Goal: Task Accomplishment & Management: Manage account settings

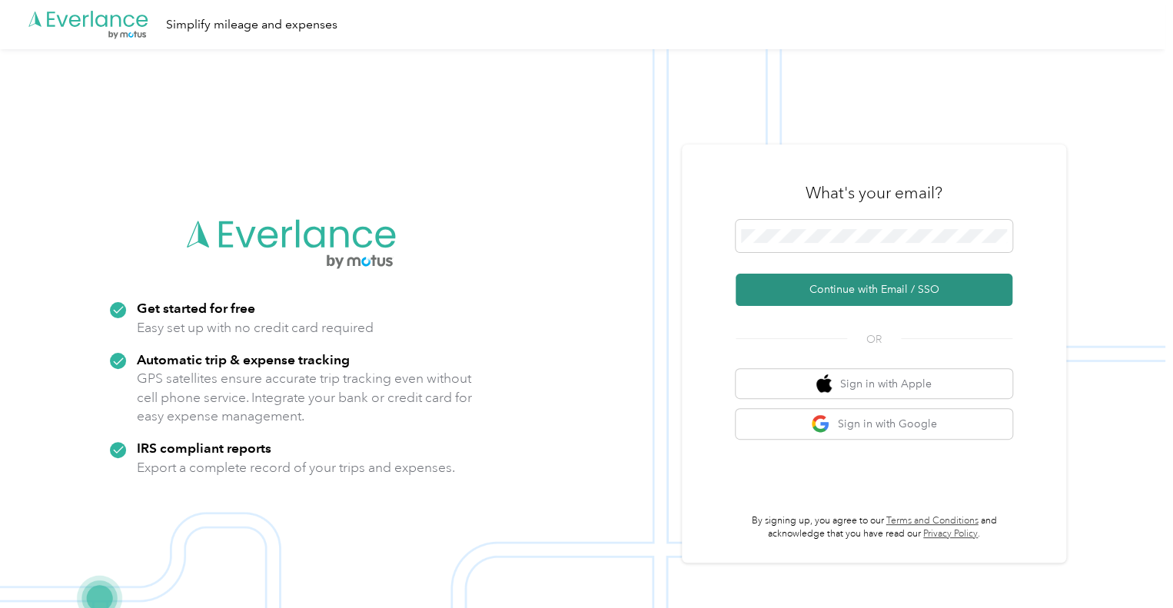
click at [826, 291] on button "Continue with Email / SSO" at bounding box center [874, 290] width 277 height 32
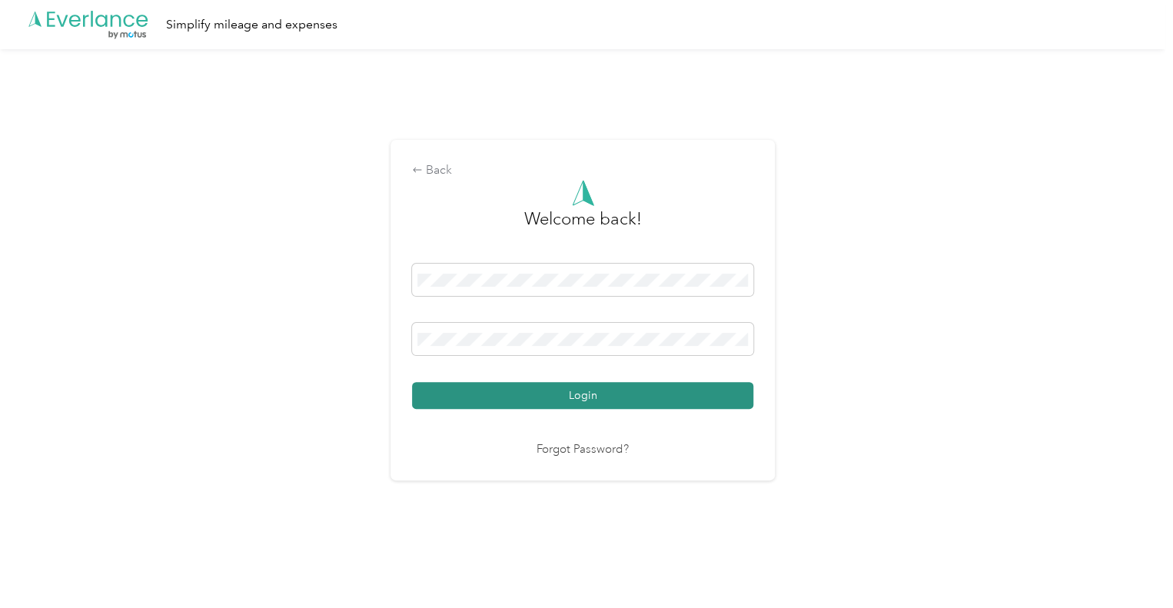
click at [495, 390] on button "Login" at bounding box center [582, 395] width 341 height 27
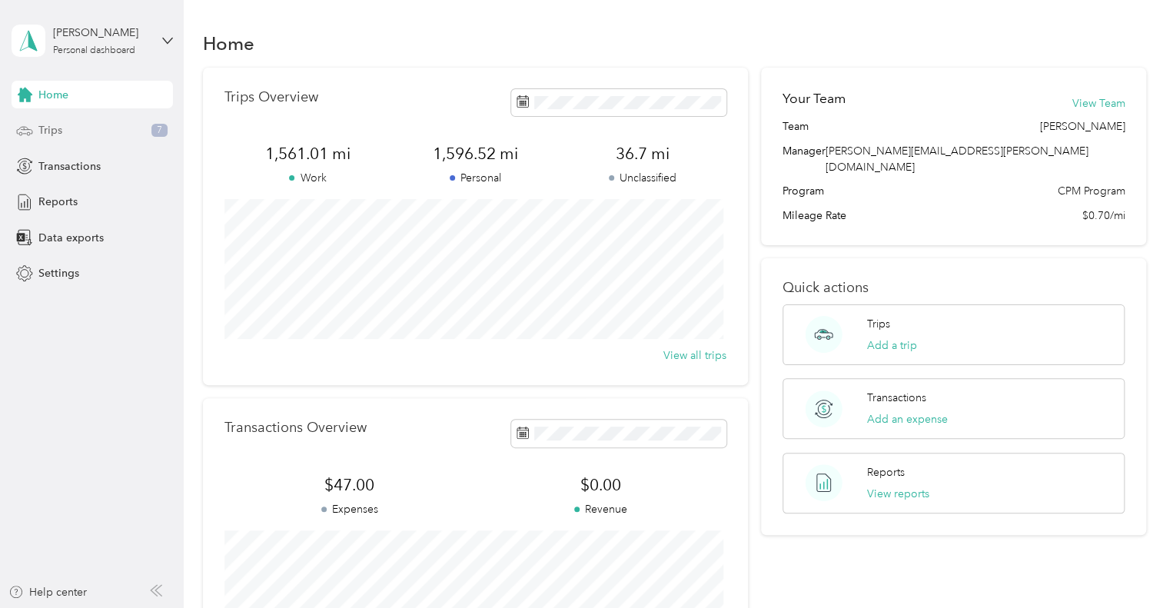
click at [70, 136] on div "Trips 7" at bounding box center [92, 131] width 161 height 28
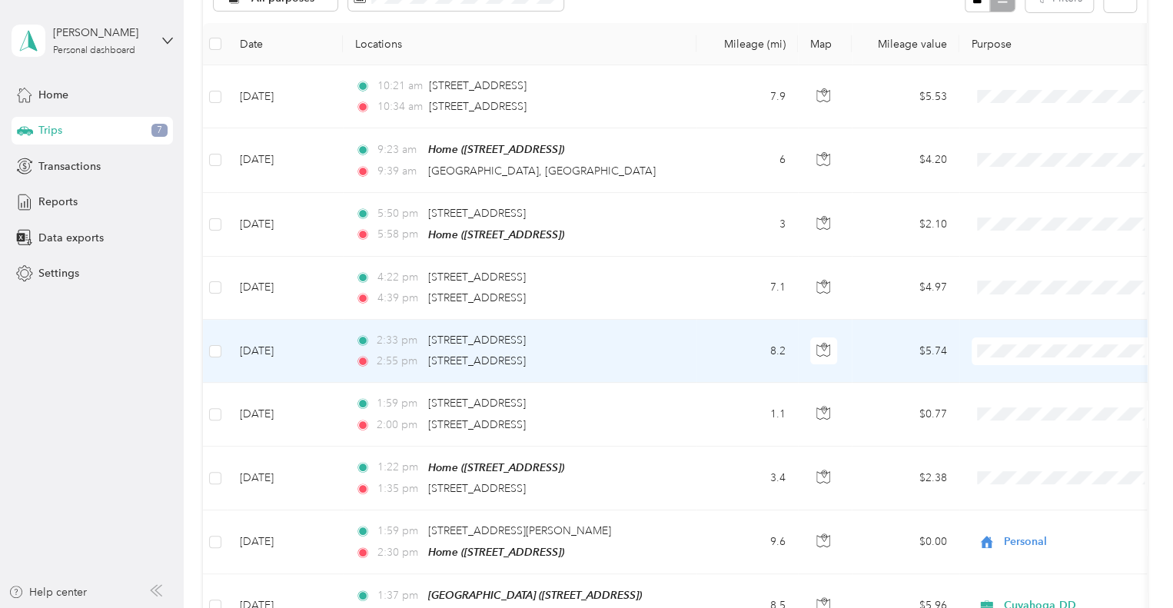
scroll to position [231, 0]
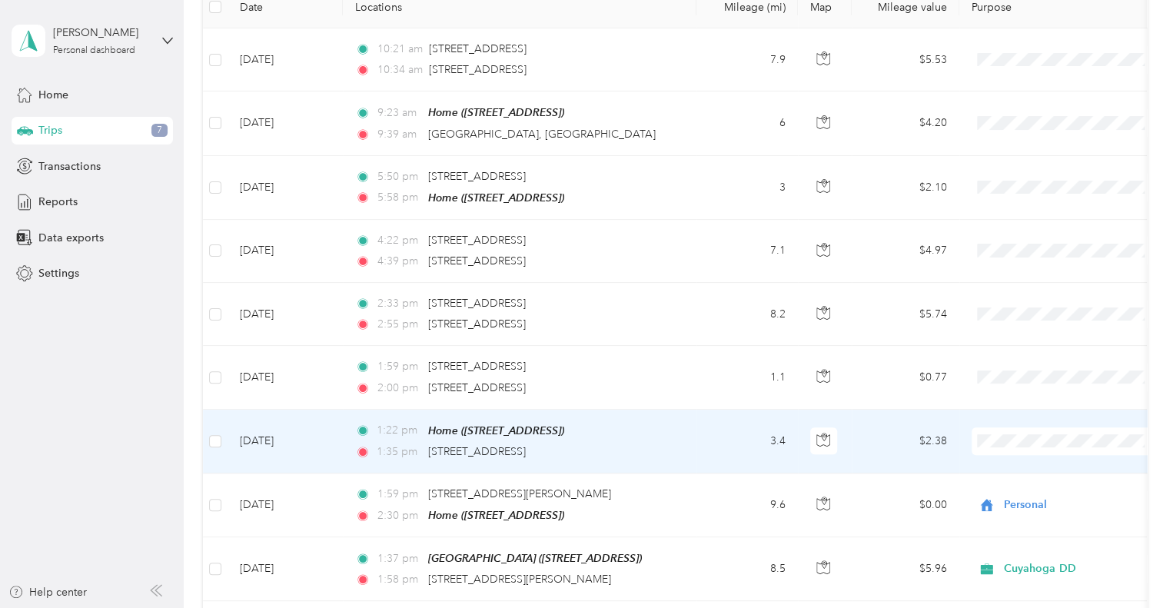
click at [1019, 487] on span "Personal" at bounding box center [1080, 493] width 142 height 16
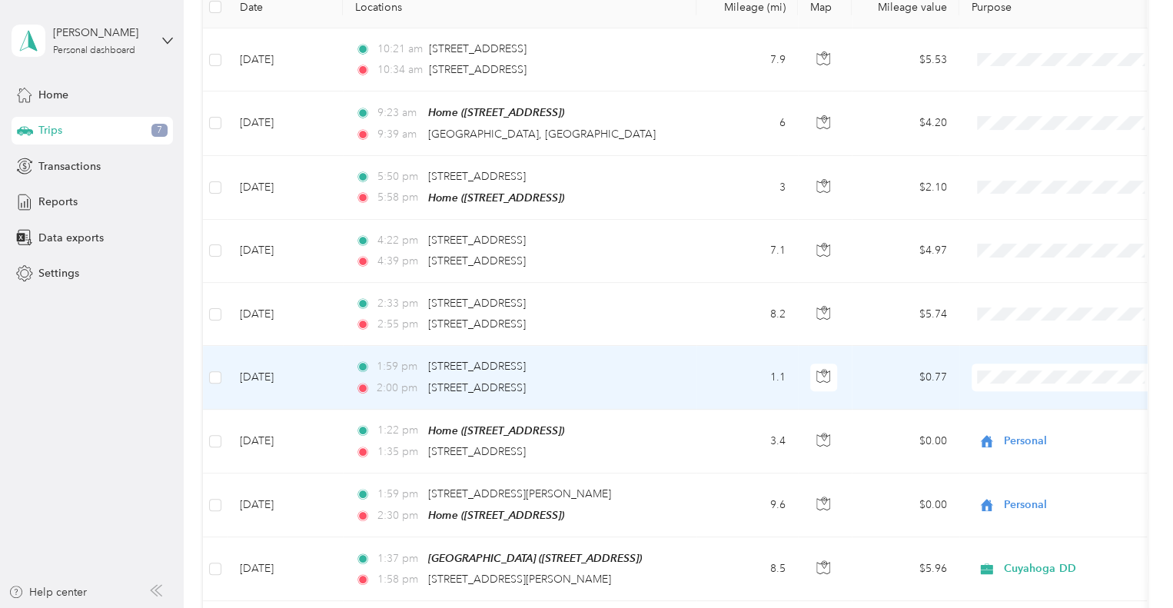
click at [723, 386] on td "1.1" at bounding box center [746, 377] width 101 height 63
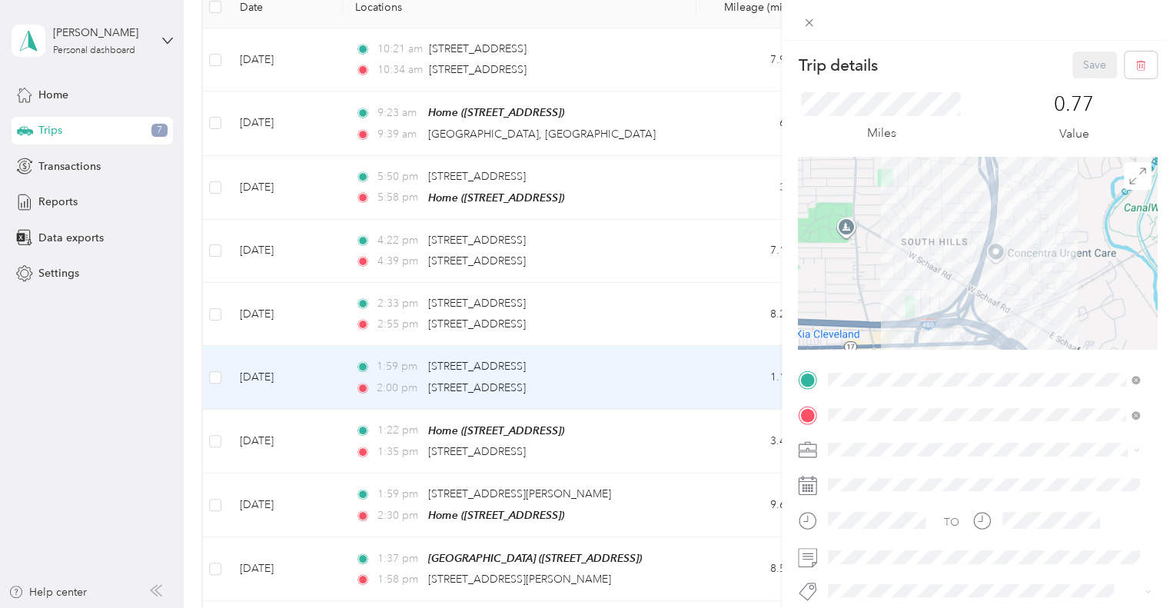
click at [875, 440] on span at bounding box center [990, 449] width 334 height 25
click at [886, 473] on span "Cuyahoga DD" at bounding box center [868, 472] width 70 height 13
click at [1076, 63] on button "Save" at bounding box center [1094, 65] width 45 height 27
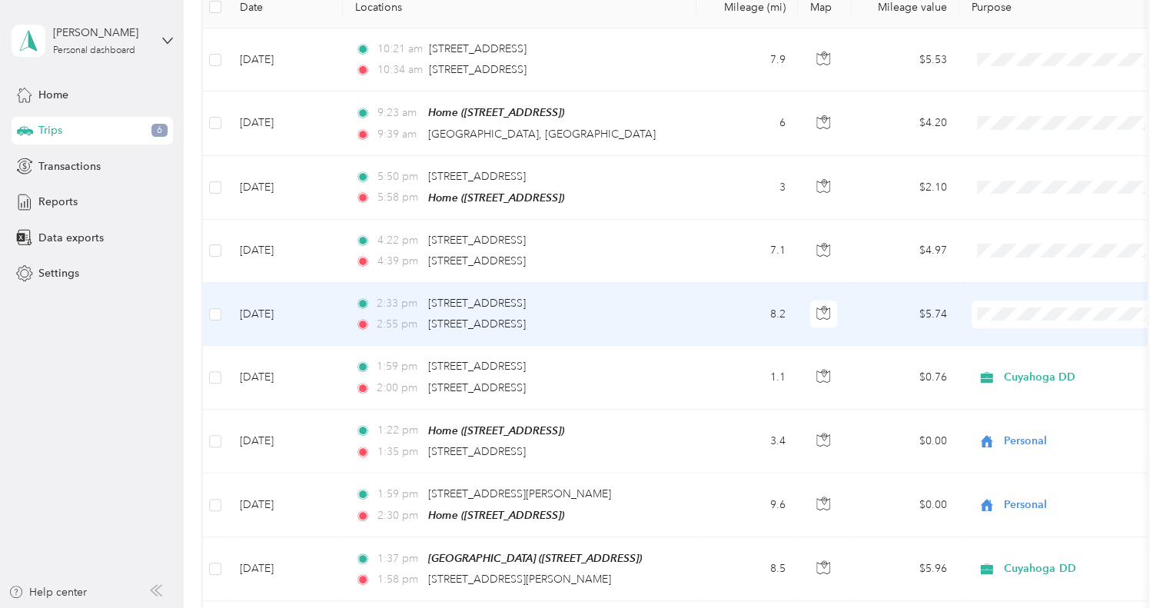
click at [743, 324] on td "8.2" at bounding box center [746, 314] width 101 height 63
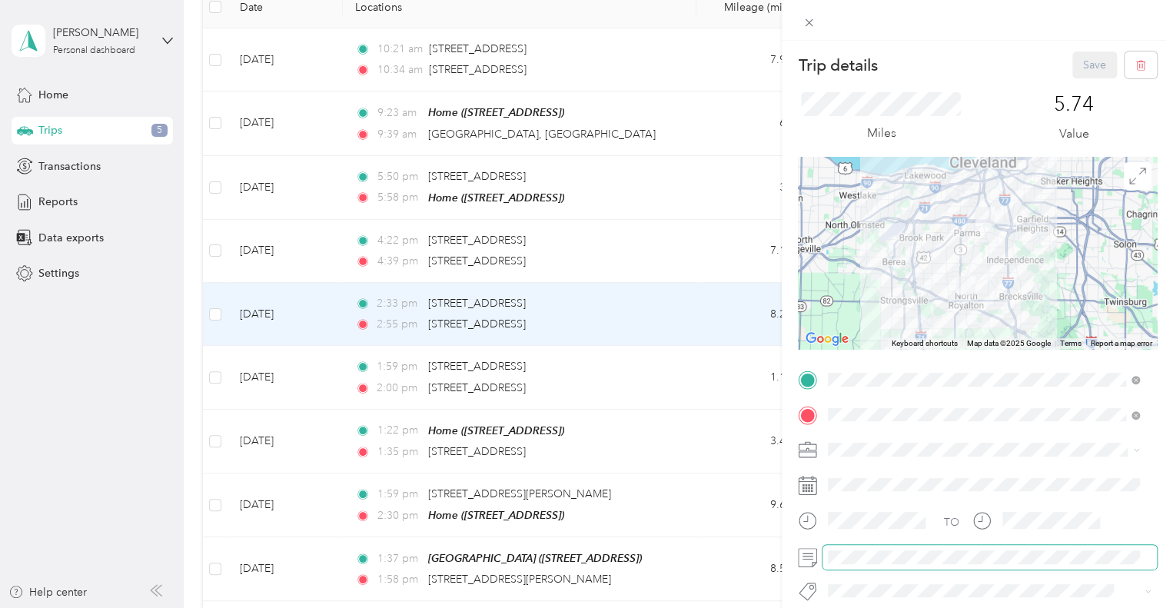
drag, startPoint x: 864, startPoint y: 473, endPoint x: 895, endPoint y: 546, distance: 79.2
click at [865, 473] on span "Cuyahoga DD" at bounding box center [868, 476] width 70 height 13
click at [1083, 63] on button "Save" at bounding box center [1094, 65] width 45 height 27
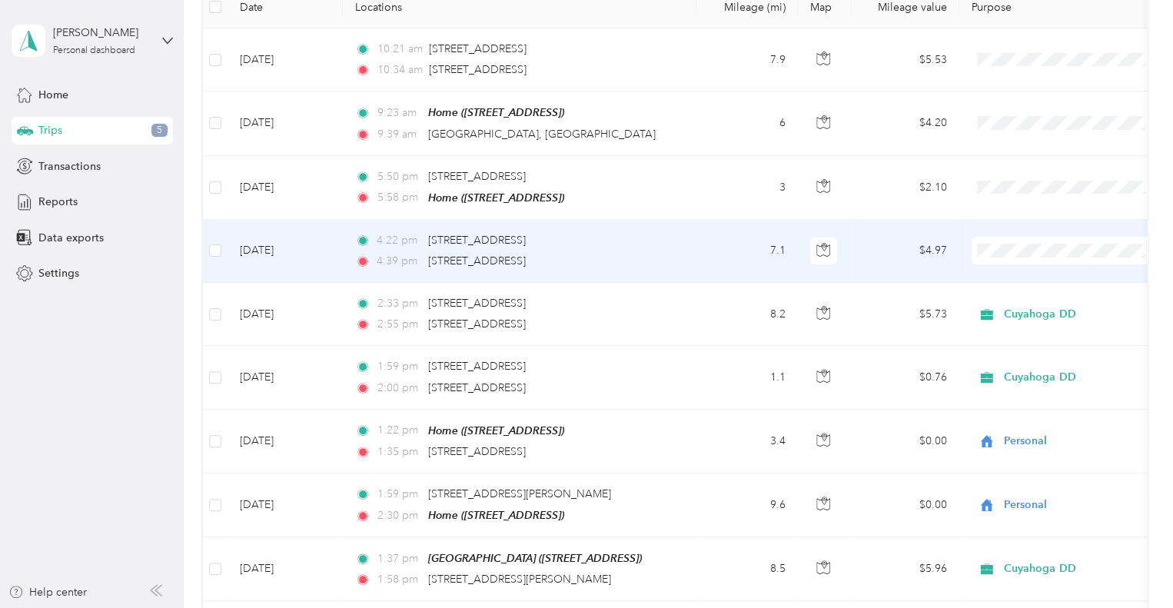
click at [664, 263] on div "4:39 pm [STREET_ADDRESS]" at bounding box center [516, 261] width 323 height 17
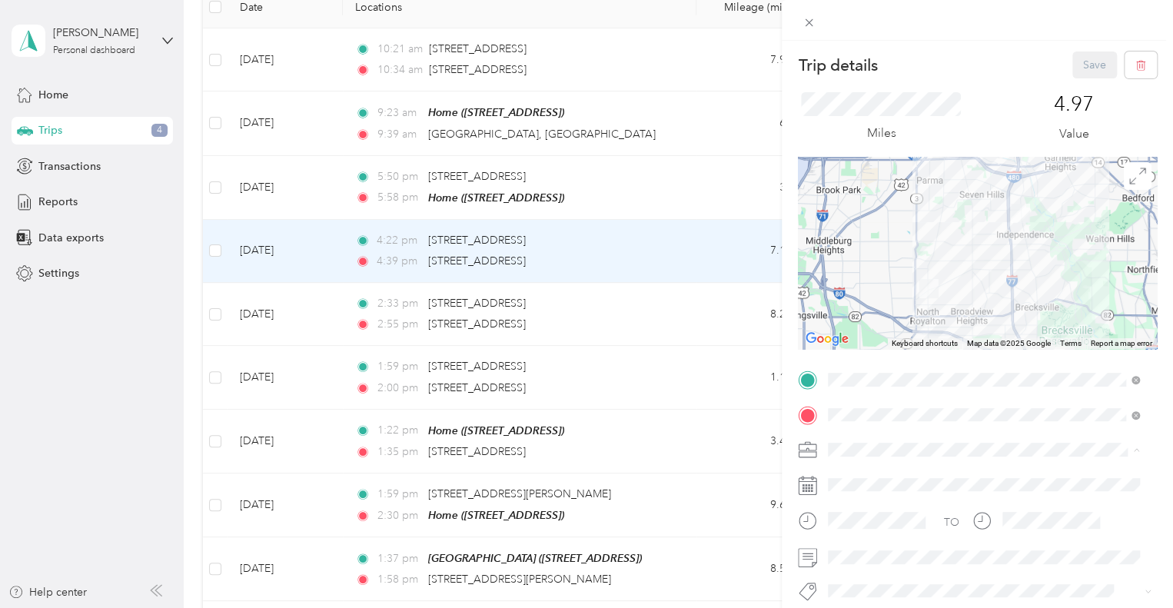
click at [846, 474] on span "Cuyahoga DD" at bounding box center [868, 476] width 70 height 13
click at [1075, 58] on button "Save" at bounding box center [1094, 65] width 45 height 27
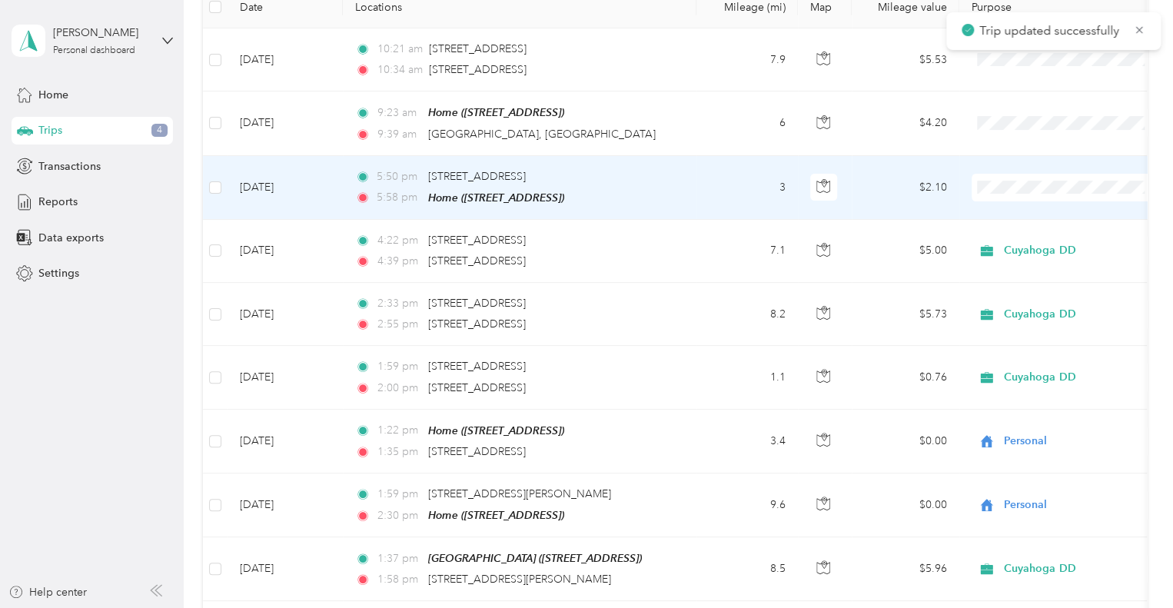
click at [761, 187] on td "3" at bounding box center [746, 188] width 101 height 64
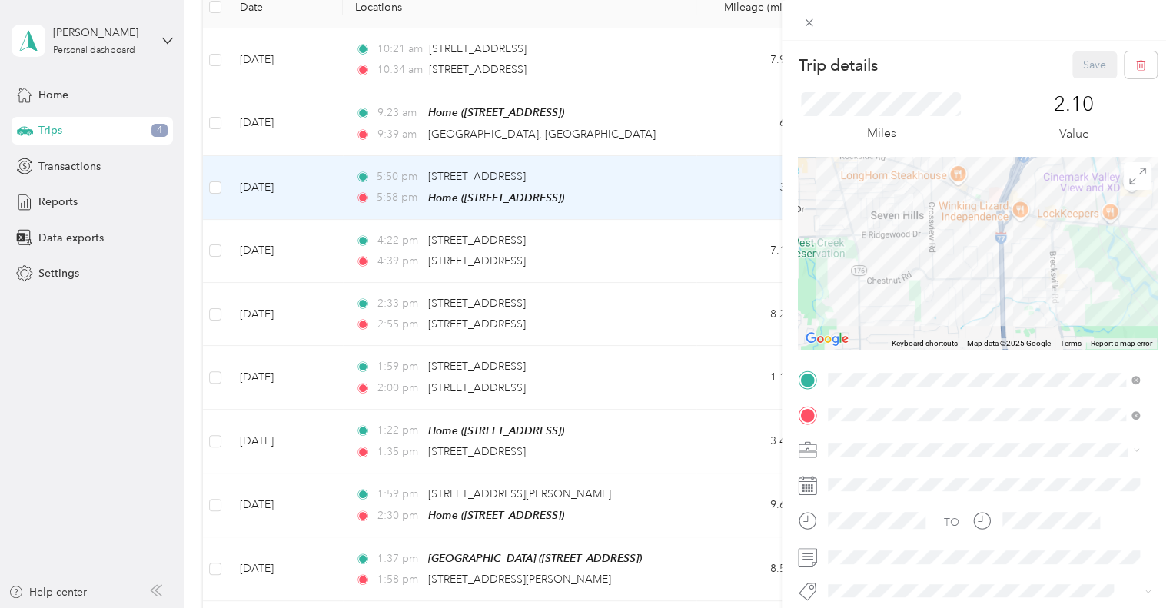
click at [871, 506] on li "Personal" at bounding box center [984, 503] width 322 height 27
click at [876, 546] on span at bounding box center [990, 557] width 334 height 25
click at [876, 548] on span at bounding box center [990, 557] width 334 height 25
click at [871, 565] on span at bounding box center [990, 557] width 334 height 25
click at [1072, 63] on button "Save" at bounding box center [1094, 65] width 45 height 27
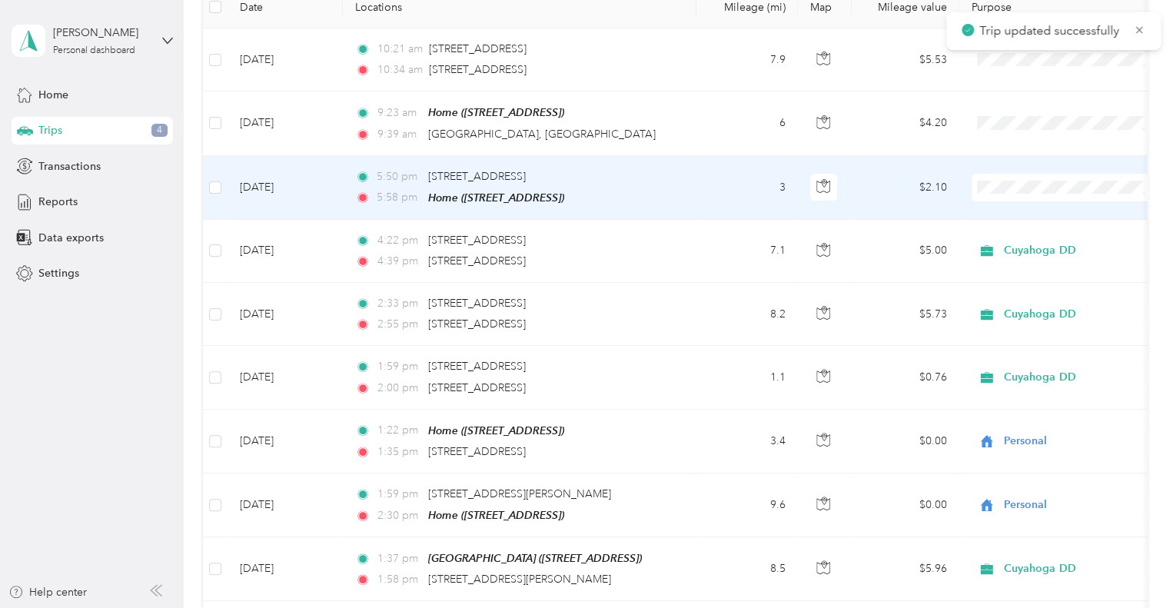
scroll to position [154, 0]
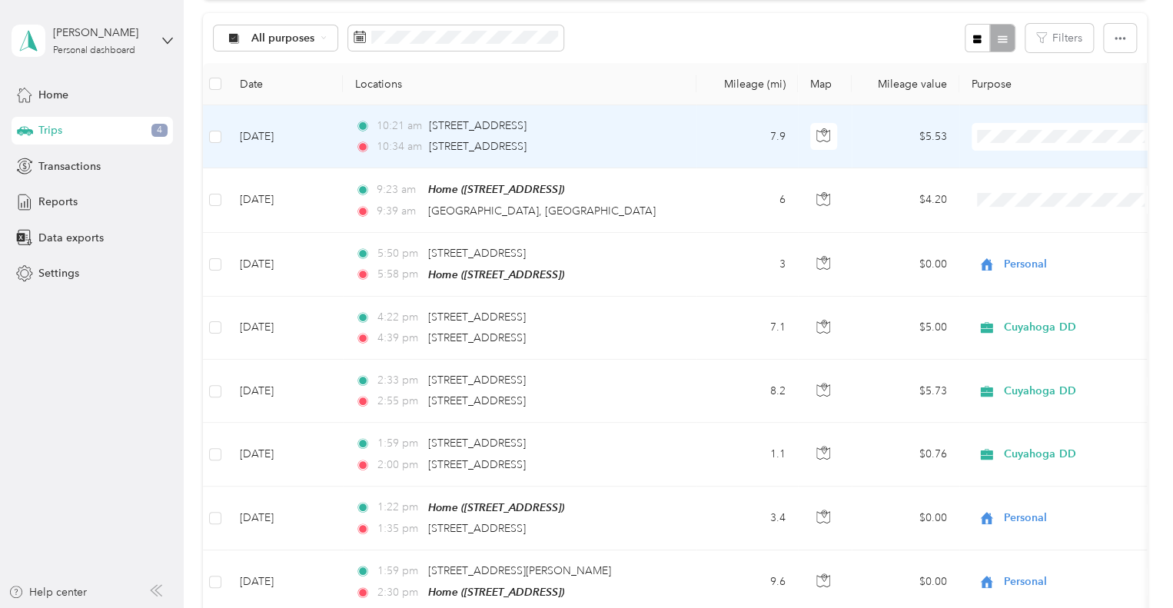
click at [733, 141] on td "7.9" at bounding box center [746, 136] width 101 height 63
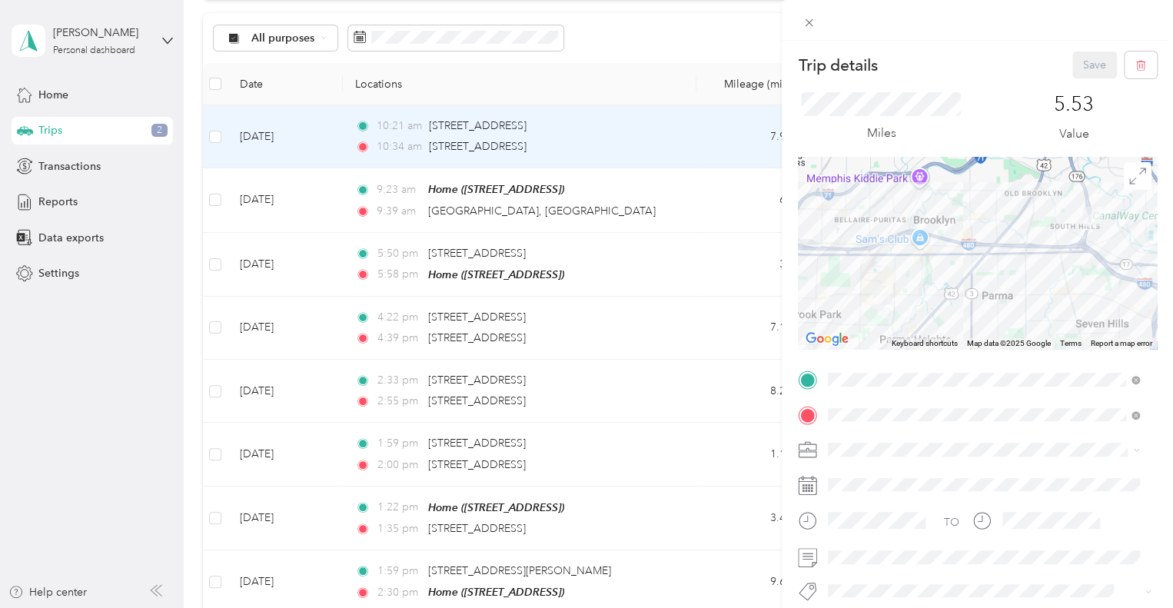
click at [922, 320] on div "Home [STREET_ADDRESS]" at bounding box center [906, 303] width 98 height 32
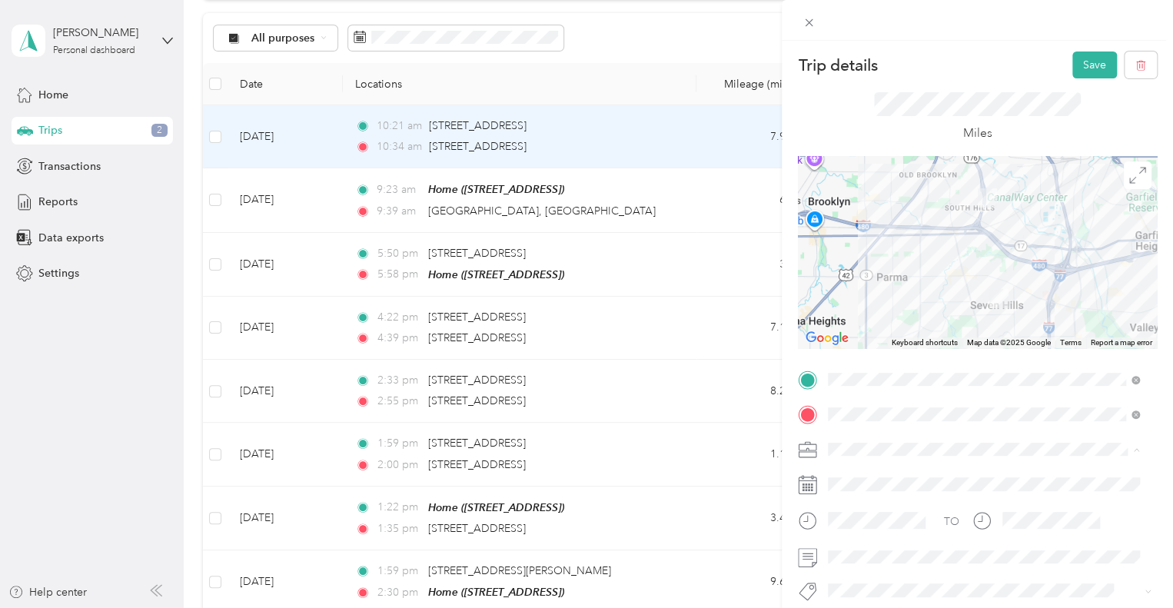
click at [896, 495] on div "Personal" at bounding box center [983, 503] width 301 height 16
click at [1082, 68] on button "Save" at bounding box center [1094, 65] width 45 height 27
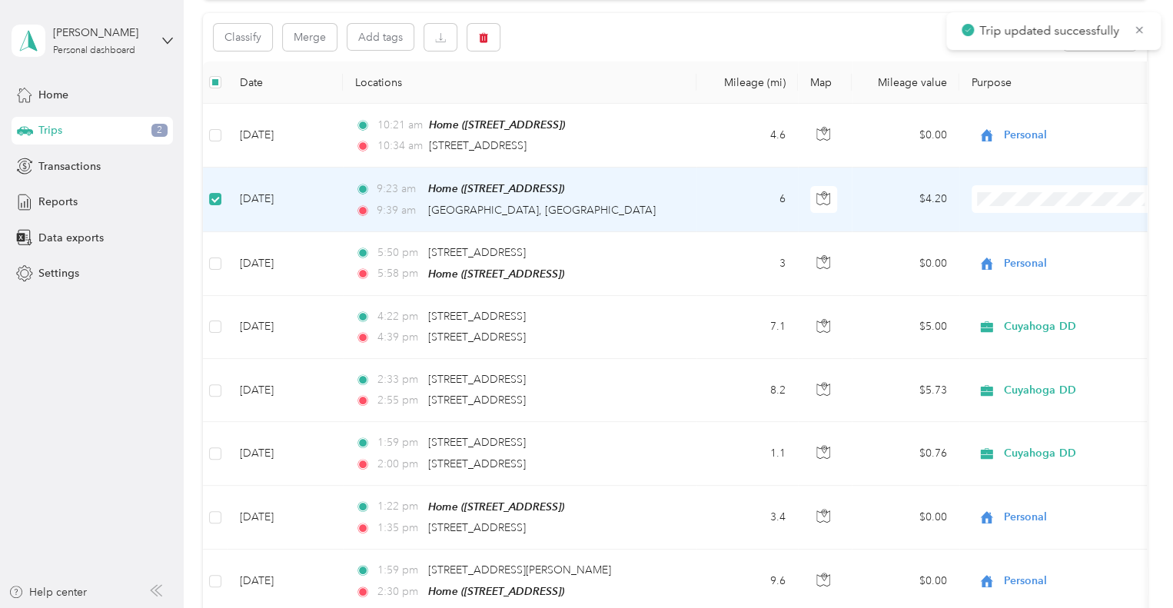
scroll to position [152, 0]
click at [490, 38] on button "button" at bounding box center [483, 38] width 32 height 27
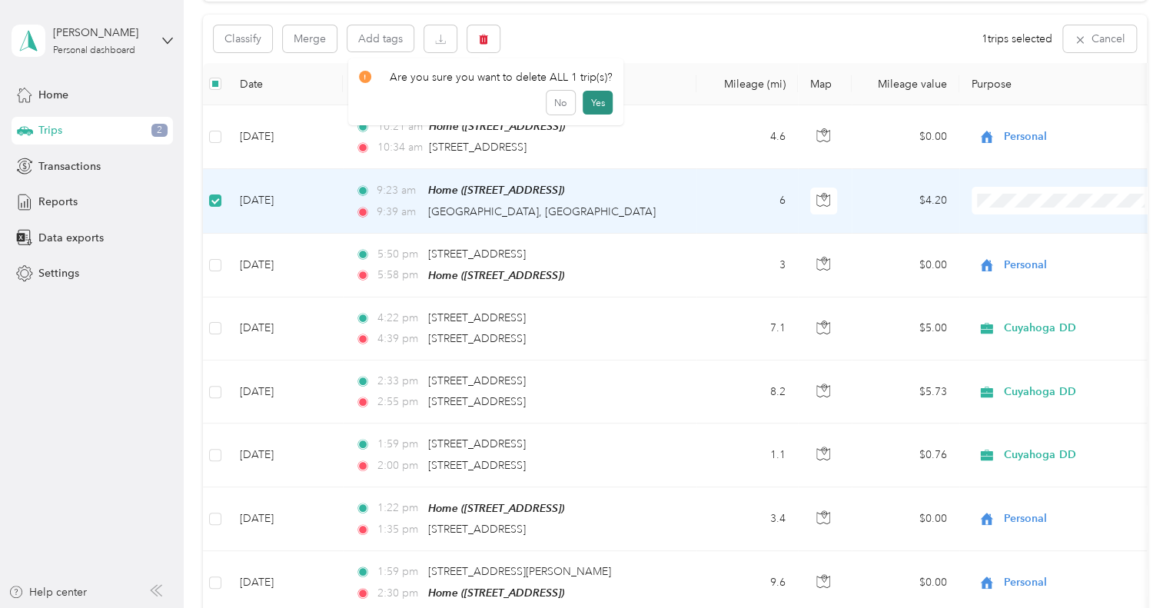
click at [590, 103] on button "Yes" at bounding box center [598, 103] width 30 height 25
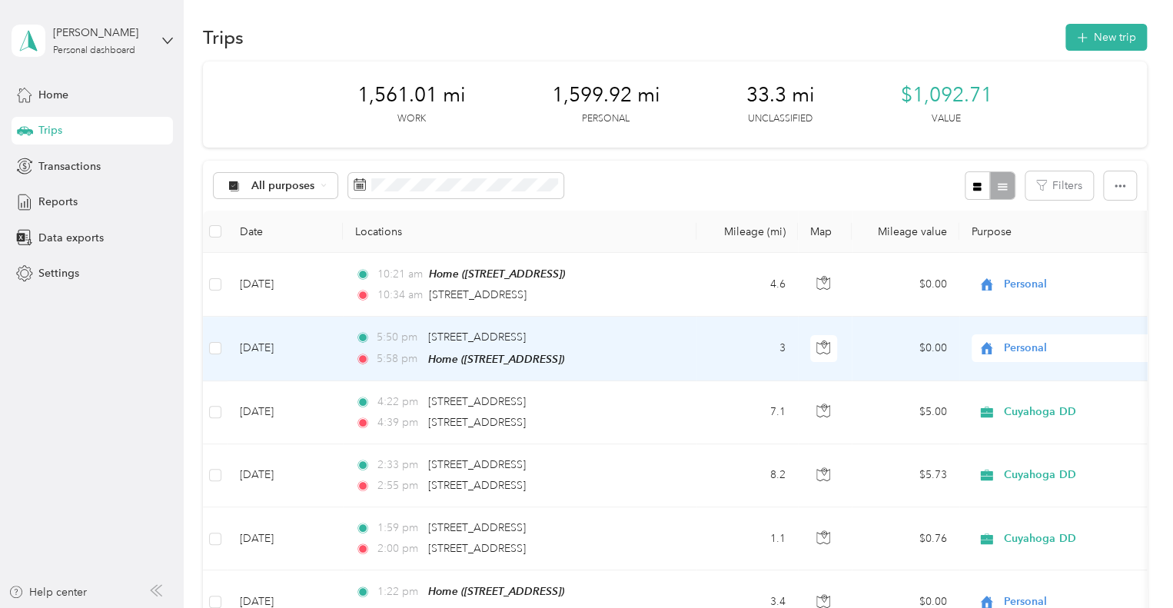
scroll to position [0, 0]
